Goal: Download file/media

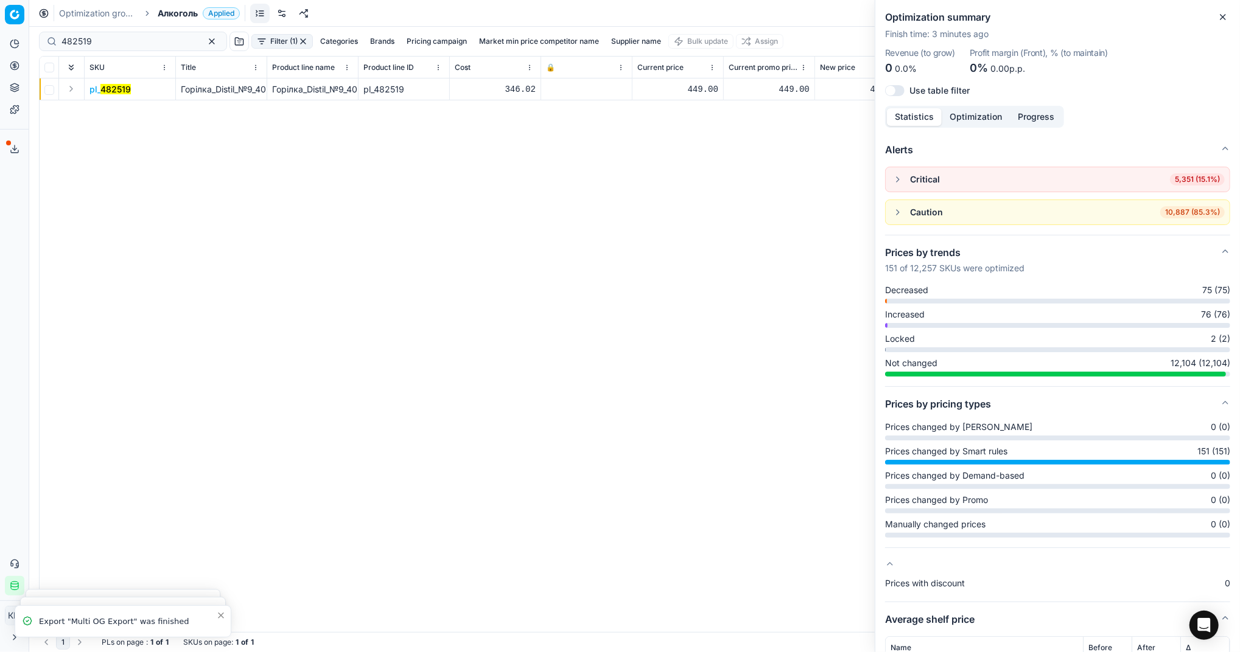
click at [1219, 16] on icon "button" at bounding box center [1223, 17] width 10 height 10
click at [573, 291] on div "pl_ 482519 Горілка_Distil_№9_40%_1_л Горілка_Distil_№9_40%_1_л pl_482519 346.02…" at bounding box center [635, 356] width 1190 height 554
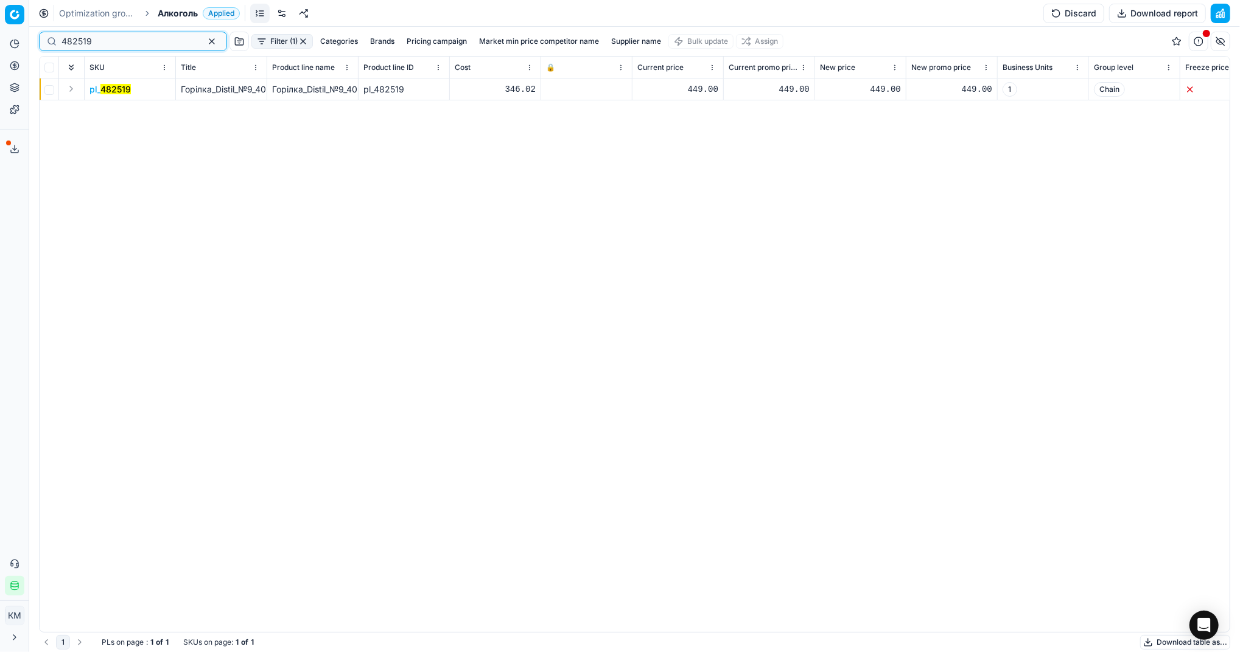
click at [205, 41] on button "button" at bounding box center [212, 41] width 15 height 15
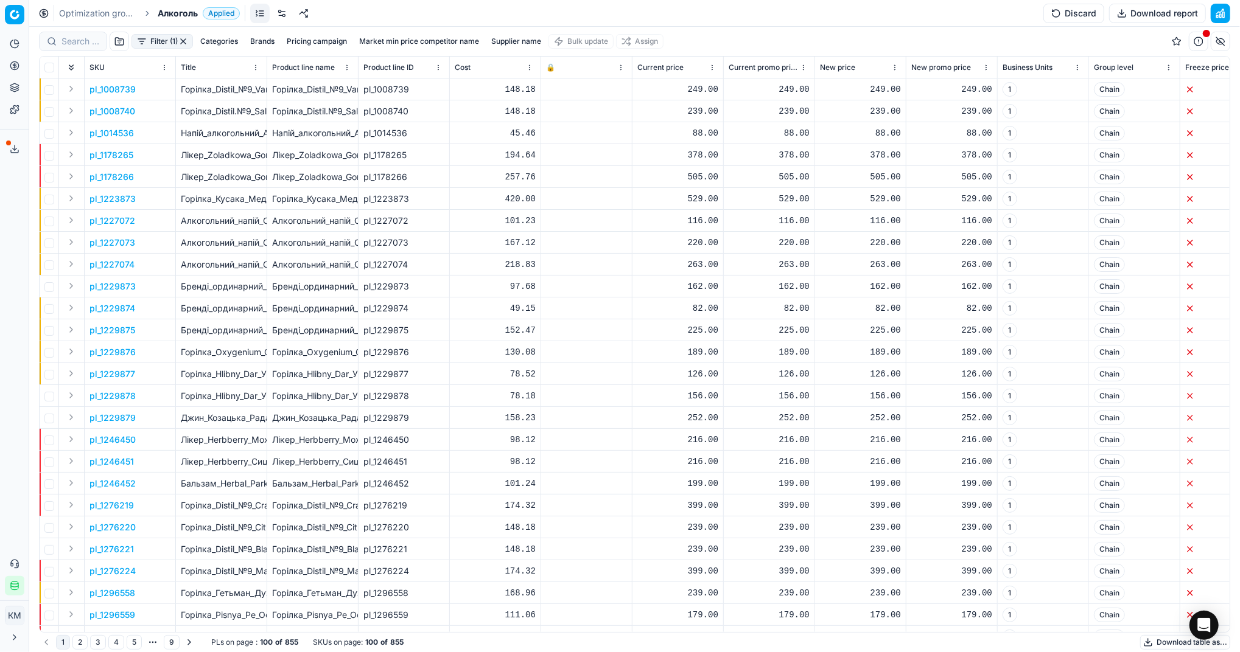
click at [1152, 644] on button "Download table as..." at bounding box center [1185, 642] width 90 height 15
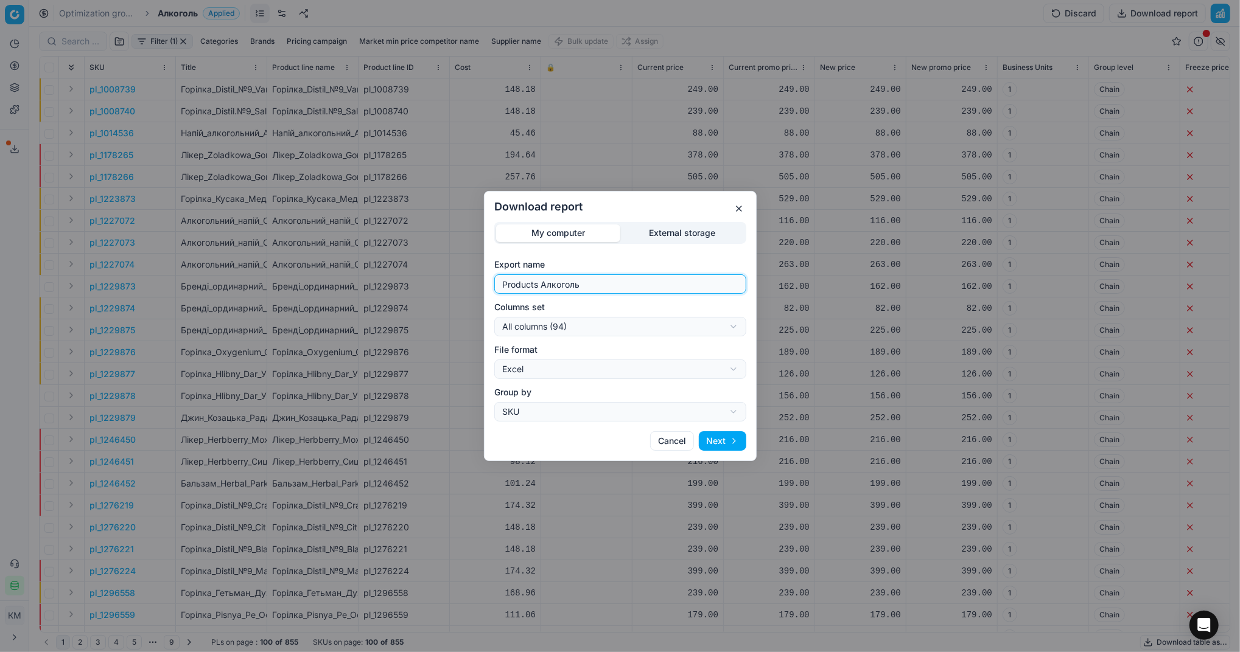
drag, startPoint x: 596, startPoint y: 287, endPoint x: 366, endPoint y: 287, distance: 230.1
click at [366, 287] on div "Download report My computer External storage Export name Products Алкоголь Colu…" at bounding box center [620, 326] width 1240 height 652
type input "Компетера [DATE]"
click at [721, 433] on button "Next" at bounding box center [722, 441] width 47 height 19
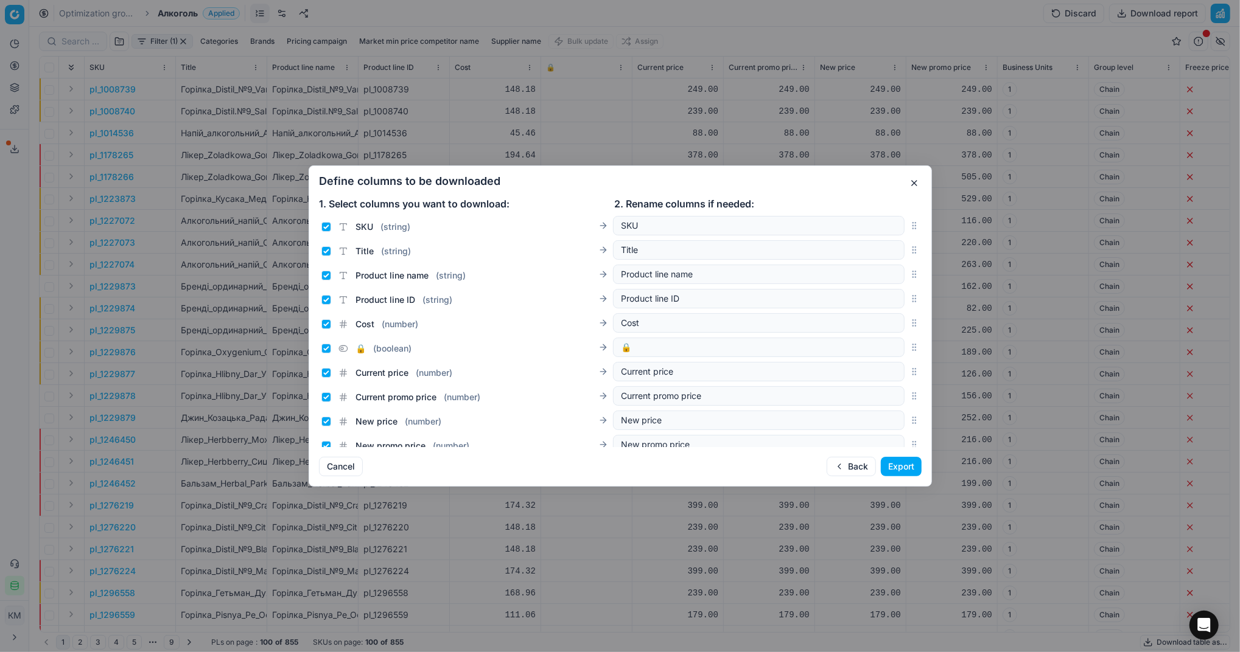
click at [911, 469] on button "Export" at bounding box center [901, 466] width 41 height 19
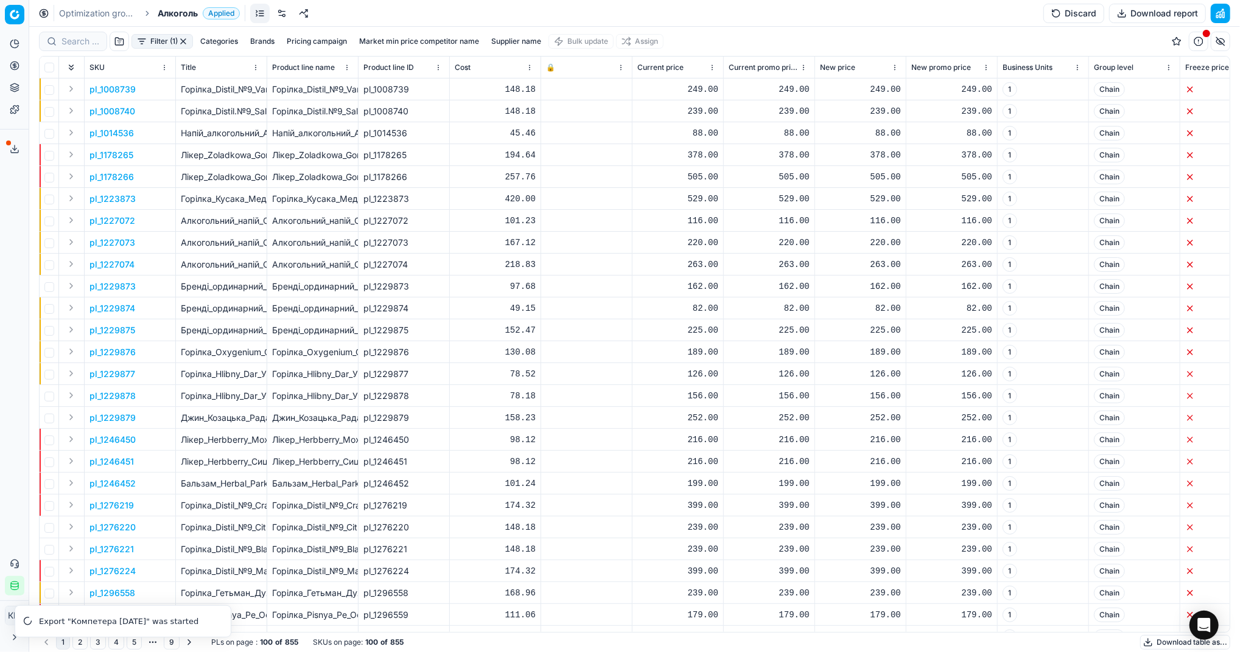
click at [13, 150] on icon at bounding box center [15, 149] width 10 height 10
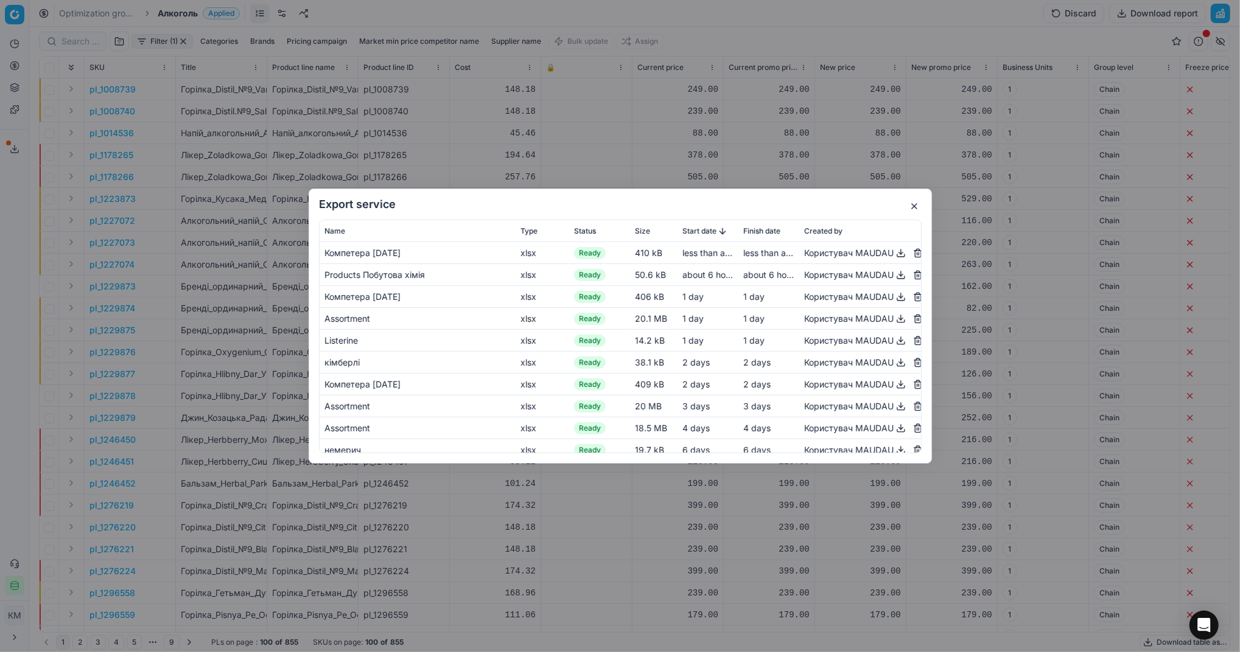
click at [893, 251] on button "button" at bounding box center [900, 253] width 15 height 15
